Goal: Task Accomplishment & Management: Manage account settings

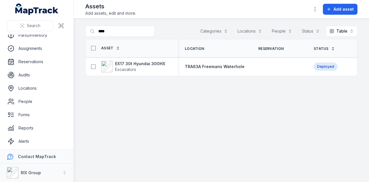
scroll to position [46, 0]
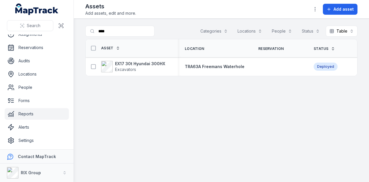
click at [34, 112] on link "Reports" at bounding box center [37, 114] width 64 height 12
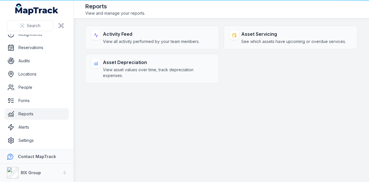
click at [35, 113] on link "Reports" at bounding box center [37, 114] width 64 height 12
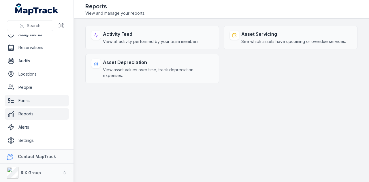
click at [38, 101] on link "Forms" at bounding box center [37, 101] width 64 height 12
click at [46, 99] on link "Forms" at bounding box center [37, 101] width 64 height 12
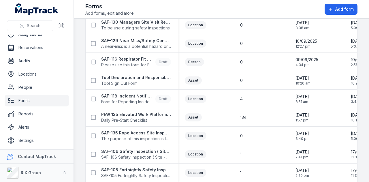
scroll to position [156, 0]
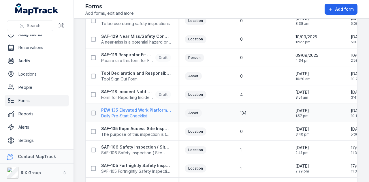
click at [143, 110] on strong "PEW 135 Elevated Work Platform Daily Pre-Start Checklist" at bounding box center [136, 110] width 70 height 6
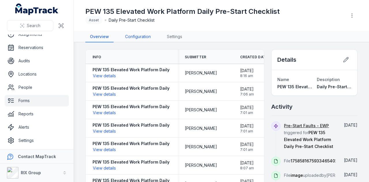
click at [143, 36] on link "Configuration" at bounding box center [137, 36] width 35 height 11
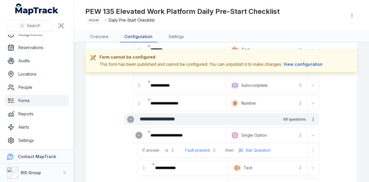
scroll to position [86, 0]
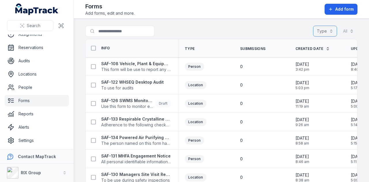
click at [318, 31] on button "Type" at bounding box center [325, 31] width 24 height 11
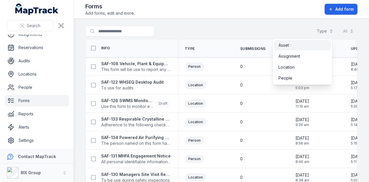
click at [294, 46] on div "Asset" at bounding box center [302, 45] width 48 height 6
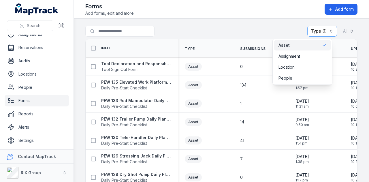
click at [224, 32] on div "Search for forms Type (1) ***** All" at bounding box center [221, 32] width 272 height 13
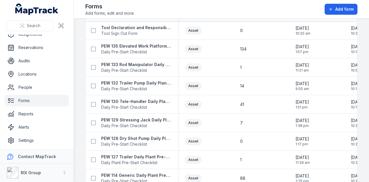
scroll to position [29, 0]
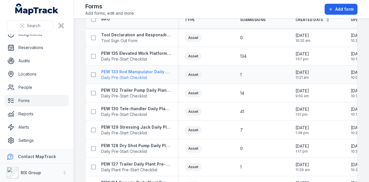
click at [158, 70] on strong "PEW 133 Rod Manipulator Daily Plant Pre-Start" at bounding box center [136, 72] width 70 height 6
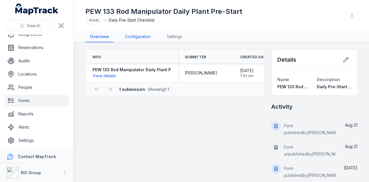
click at [140, 39] on link "Configuration" at bounding box center [137, 36] width 35 height 11
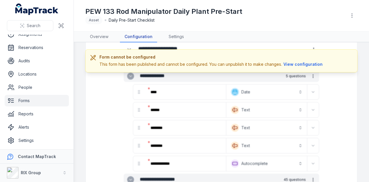
scroll to position [115, 0]
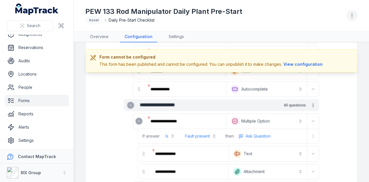
click at [349, 16] on icon "button" at bounding box center [352, 16] width 6 height 6
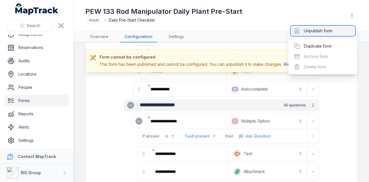
click at [319, 31] on div "Unpublish form" at bounding box center [322, 31] width 65 height 10
